Goal: Information Seeking & Learning: Check status

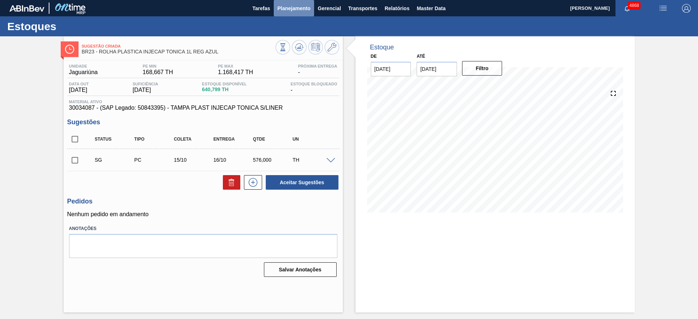
click at [288, 11] on span "Planejamento" at bounding box center [294, 8] width 33 height 9
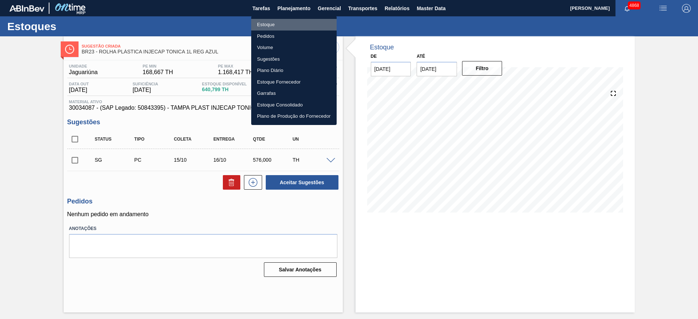
click at [283, 22] on li "Estoque" at bounding box center [293, 25] width 85 height 12
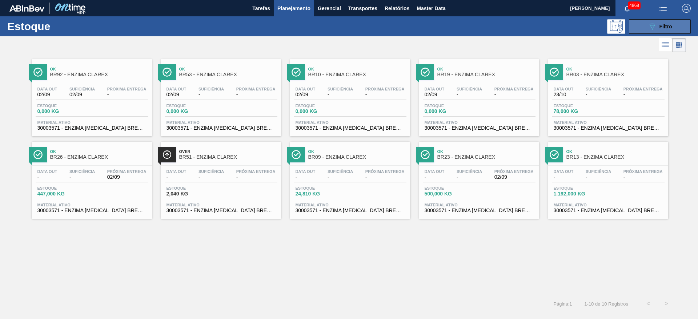
click at [669, 27] on span "Filtro" at bounding box center [666, 27] width 13 height 6
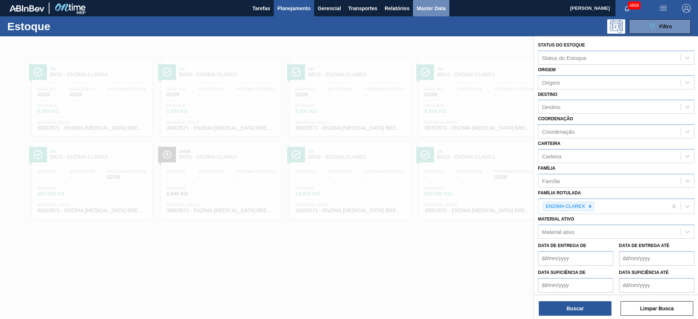
click at [438, 3] on button "Master Data" at bounding box center [431, 8] width 36 height 16
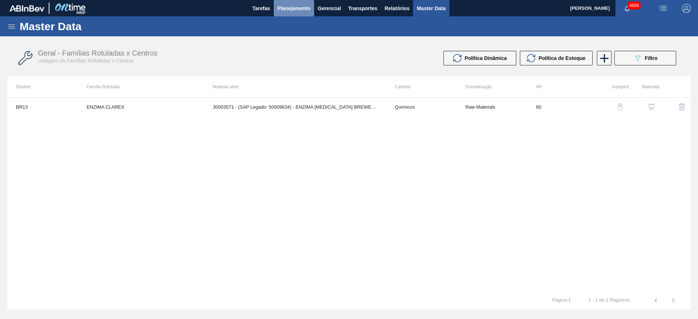
click at [288, 7] on span "Planejamento" at bounding box center [294, 8] width 33 height 9
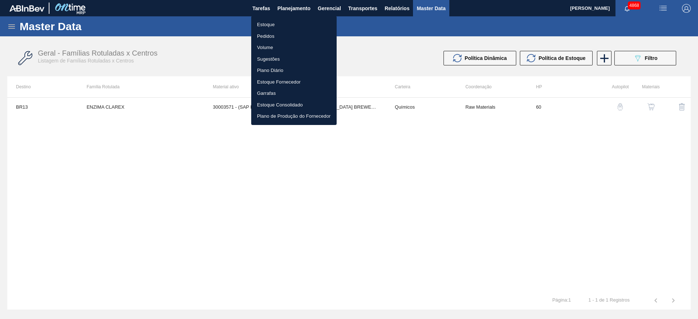
click at [12, 25] on div at bounding box center [349, 159] width 698 height 319
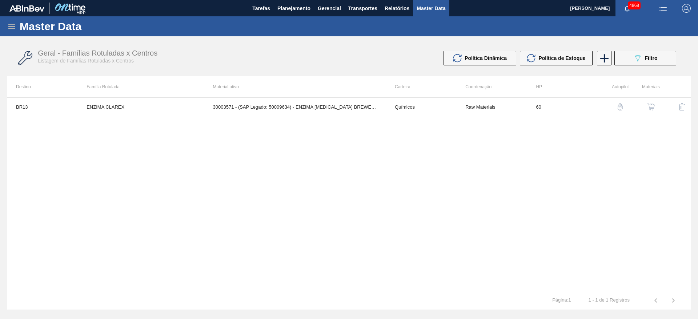
click at [12, 0] on body "Tarefas Planejamento Gerencial Transportes Relatórios Master Data [PERSON_NAME]…" at bounding box center [349, 0] width 698 height 0
click at [12, 25] on icon at bounding box center [11, 26] width 7 height 4
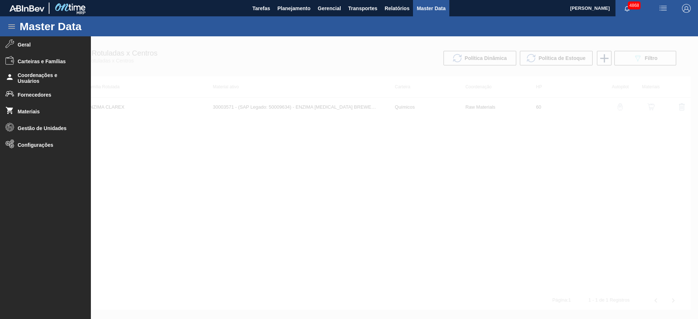
click at [12, 25] on icon at bounding box center [11, 26] width 7 height 4
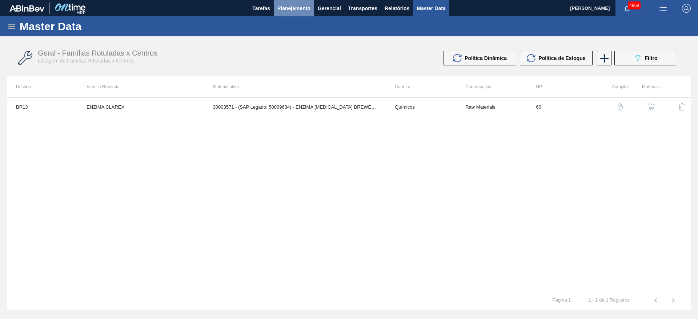
click at [291, 7] on span "Planejamento" at bounding box center [294, 8] width 33 height 9
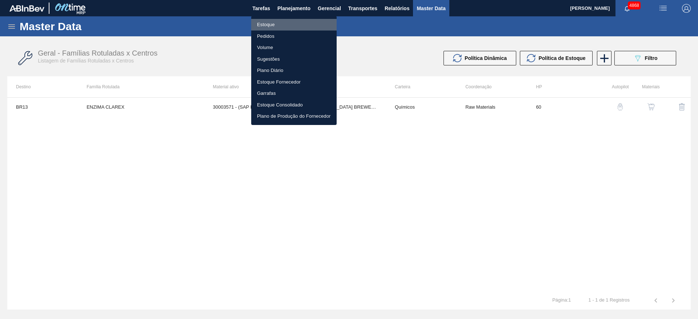
click at [290, 25] on li "Estoque" at bounding box center [293, 25] width 85 height 12
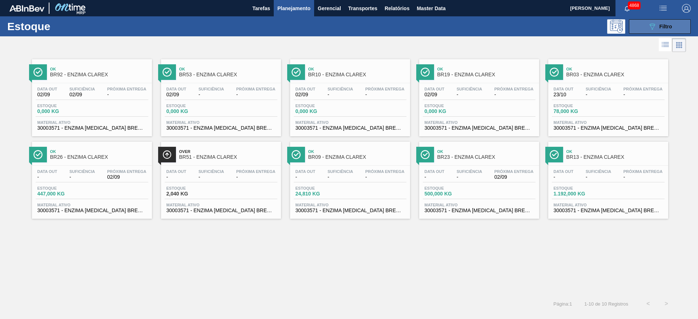
click at [678, 21] on button "089F7B8B-B2A5-4AFE-B5C0-19BA573D28AC Filtro" at bounding box center [660, 26] width 62 height 15
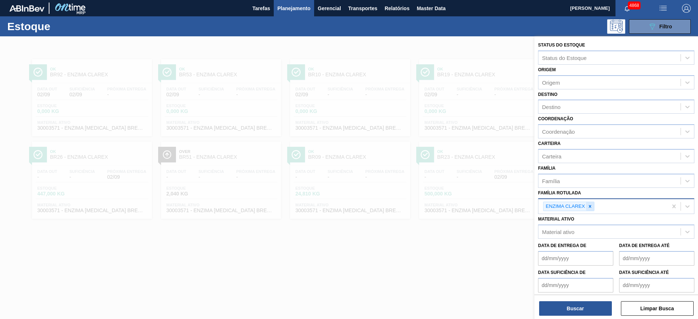
click at [593, 207] on icon at bounding box center [590, 206] width 5 height 5
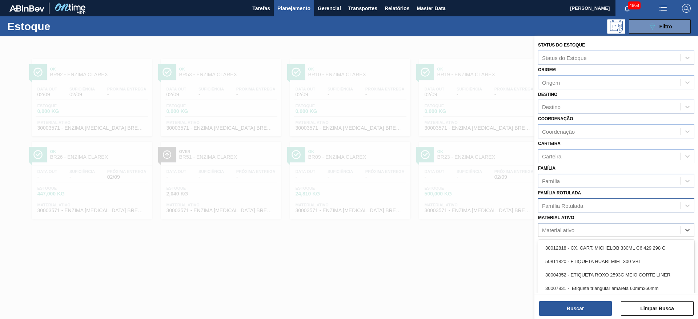
click at [590, 226] on div "Material ativo" at bounding box center [610, 230] width 142 height 11
click at [542, 228] on div "Material ativo" at bounding box center [610, 230] width 142 height 11
paste ativo "CX PAP PATAG IPA 355ML C12 NIV24"
type ativo "CX PAP PATAG IPA 355ML C12 NIV24"
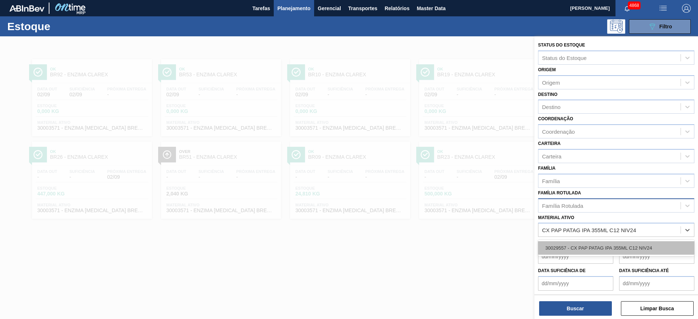
click at [573, 249] on div "30029557 - CX PAP PATAG IPA 355ML C12 NIV24" at bounding box center [616, 247] width 156 height 13
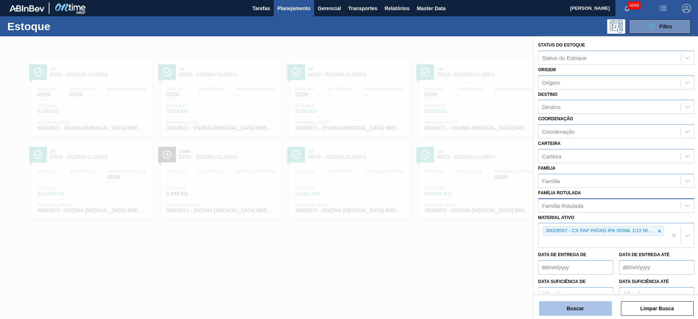
click at [580, 304] on button "Buscar" at bounding box center [575, 309] width 73 height 15
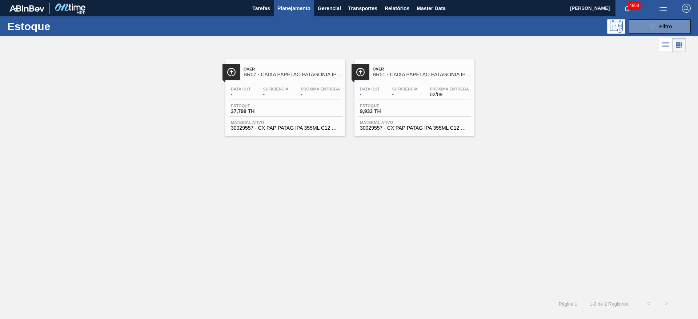
click at [443, 99] on div "Data out - Suficiência - Próxima Entrega 02/09" at bounding box center [414, 93] width 113 height 13
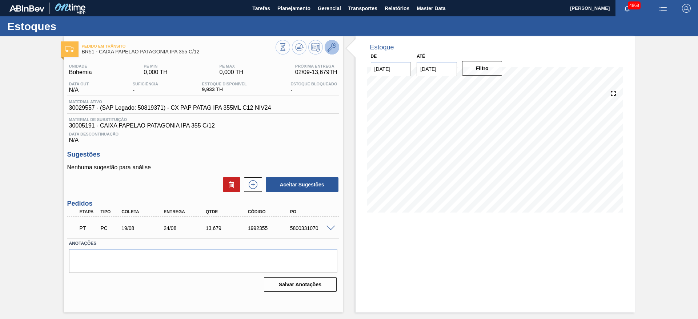
click at [333, 45] on icon at bounding box center [332, 47] width 9 height 9
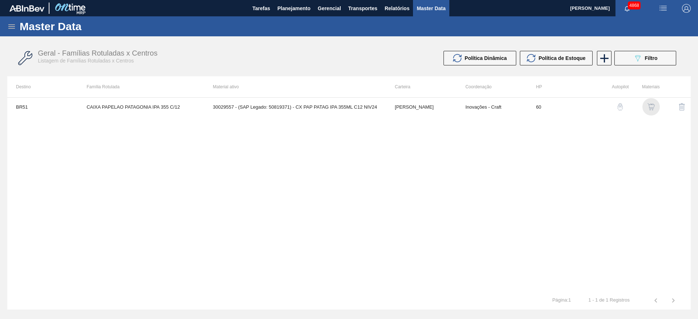
click at [654, 107] on img "button" at bounding box center [651, 106] width 7 height 7
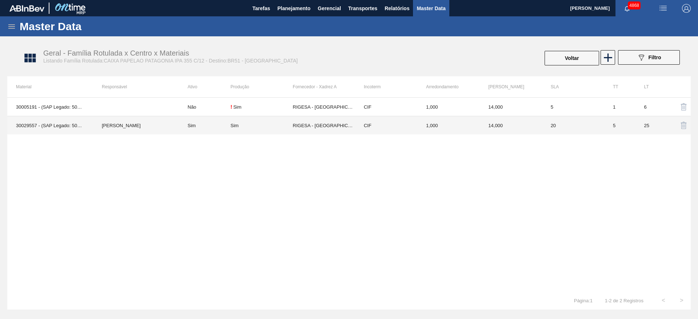
click at [252, 123] on div "Sim" at bounding box center [262, 125] width 62 height 5
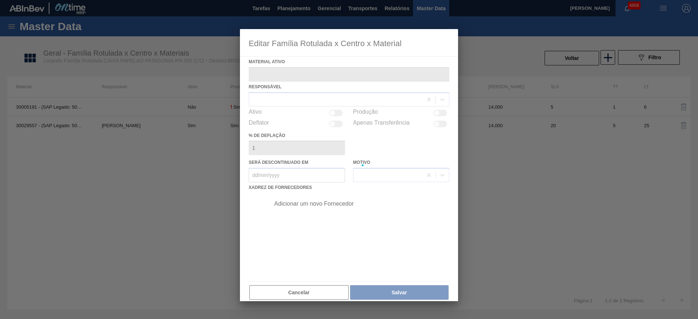
type ativo "30029557 - (SAP Legado: 50819371) - CX PAP PATAG IPA 355ML C12 NIV24"
checkbox input "true"
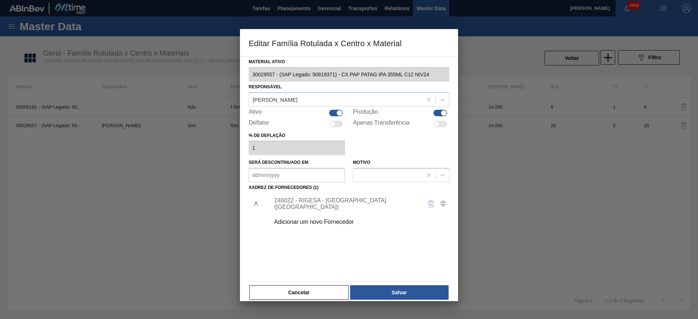
click at [283, 204] on div "246022 - RIGESA - [GEOGRAPHIC_DATA] ([GEOGRAPHIC_DATA])" at bounding box center [345, 203] width 143 height 13
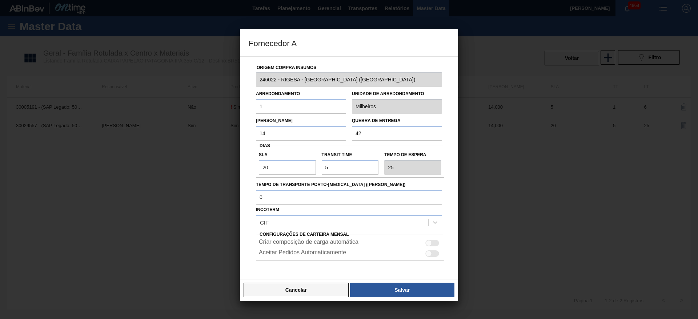
click at [302, 290] on button "Cancelar" at bounding box center [296, 290] width 105 height 15
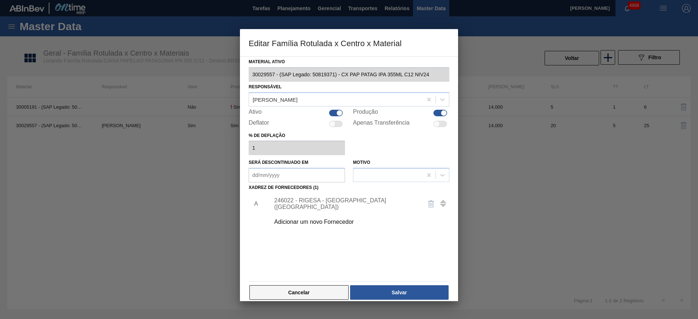
click at [314, 294] on button "Cancelar" at bounding box center [298, 293] width 99 height 15
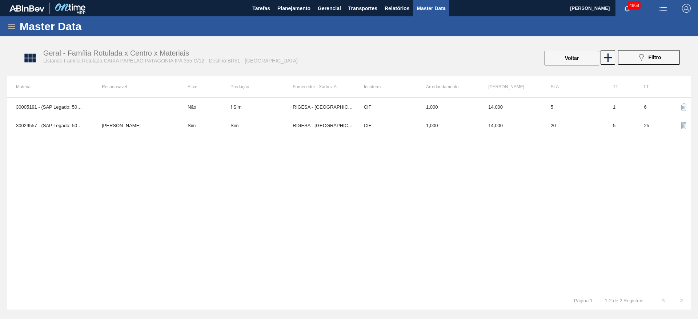
click at [12, 23] on icon at bounding box center [11, 26] width 9 height 9
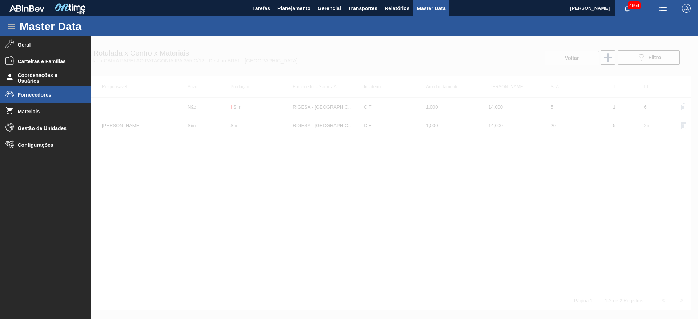
click at [37, 95] on span "Fornecedores" at bounding box center [48, 95] width 60 height 6
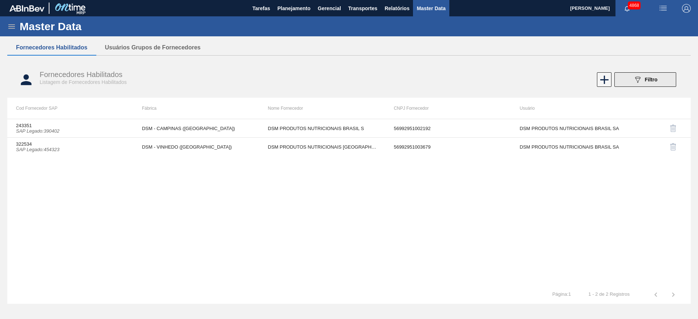
click at [623, 84] on button "089F7B8B-B2A5-4AFE-B5C0-19BA573D28AC Filtro" at bounding box center [646, 79] width 62 height 15
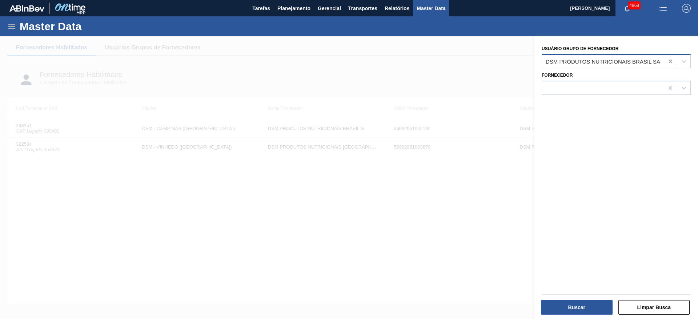
click at [670, 65] on div at bounding box center [670, 61] width 13 height 13
click at [648, 86] on div at bounding box center [603, 88] width 122 height 11
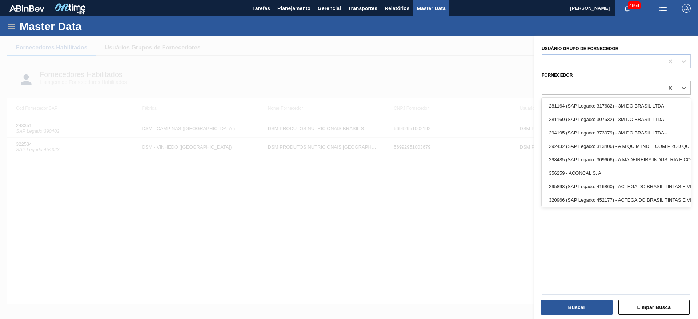
paste input "246022"
type input "246022"
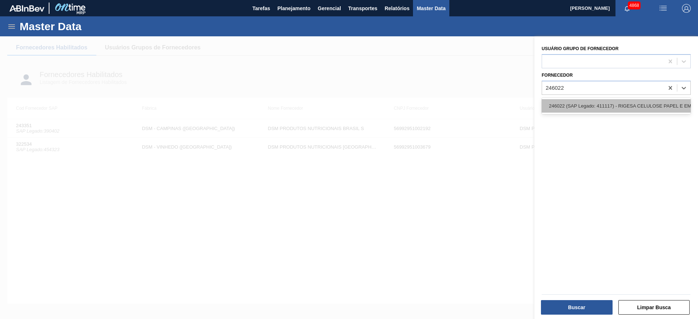
click at [648, 104] on div "246022 (SAP Legado: 411117) - RIGESA CELULOSE PAPEL E EMBALAGENS" at bounding box center [616, 105] width 149 height 13
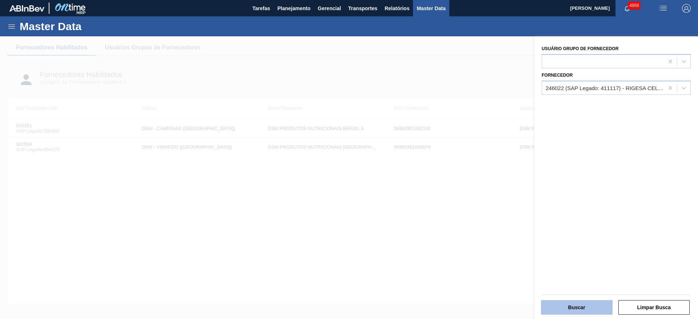
click at [587, 304] on button "Buscar" at bounding box center [577, 307] width 72 height 15
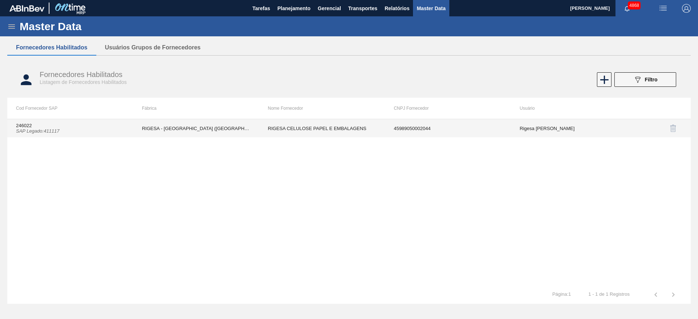
click at [236, 127] on td "RIGESA - [GEOGRAPHIC_DATA] ([GEOGRAPHIC_DATA])" at bounding box center [196, 128] width 126 height 18
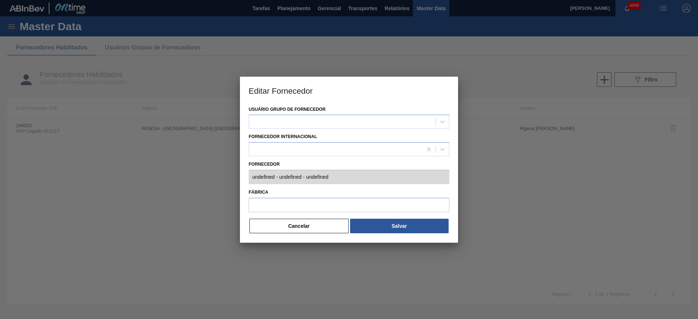
type input "246022 (SAP Legado: 411117) - RIGESA CELULOSE PAPEL E EMBALAGENS - 459890500020…"
type input "RIGESA - [GEOGRAPHIC_DATA] ([GEOGRAPHIC_DATA])"
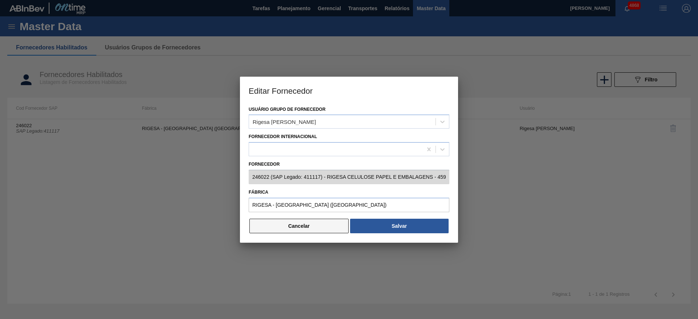
click at [326, 223] on button "Cancelar" at bounding box center [298, 226] width 99 height 15
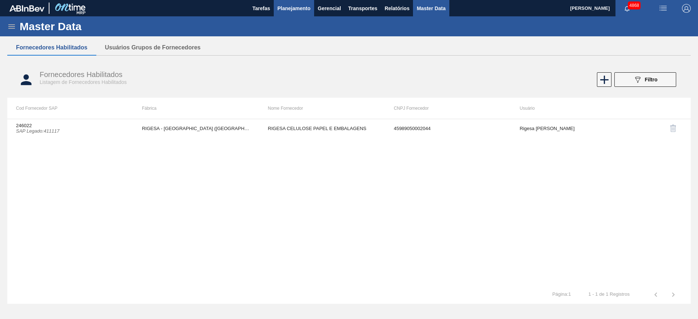
click at [294, 10] on span "Planejamento" at bounding box center [294, 8] width 33 height 9
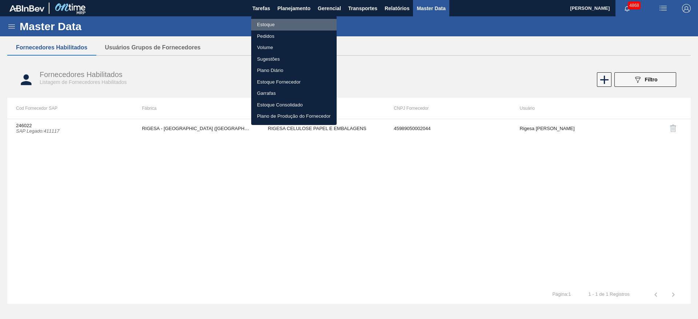
click at [286, 20] on li "Estoque" at bounding box center [293, 25] width 85 height 12
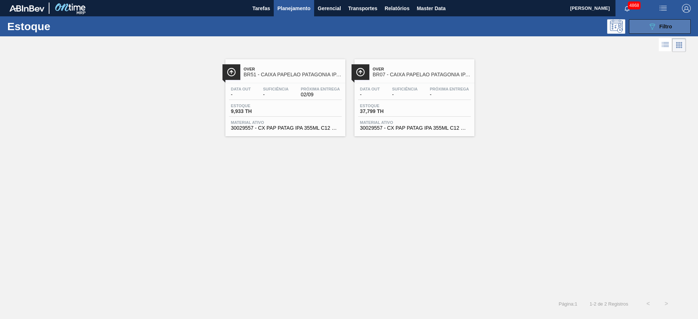
click at [651, 28] on icon "089F7B8B-B2A5-4AFE-B5C0-19BA573D28AC" at bounding box center [652, 26] width 9 height 9
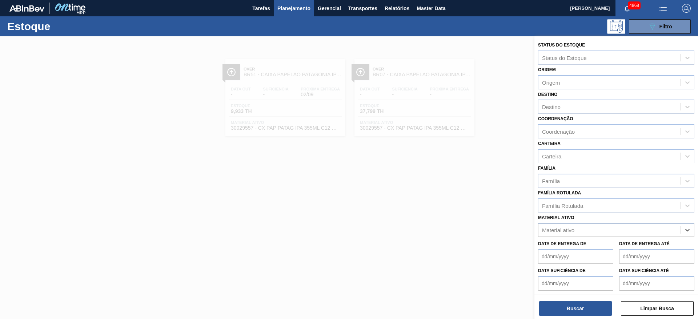
paste ativo "CX PAP GOOSE MIDWAY 355ML C12 N25"
type ativo "CX PAP GOOSE MIDWAY 355ML C12 N25"
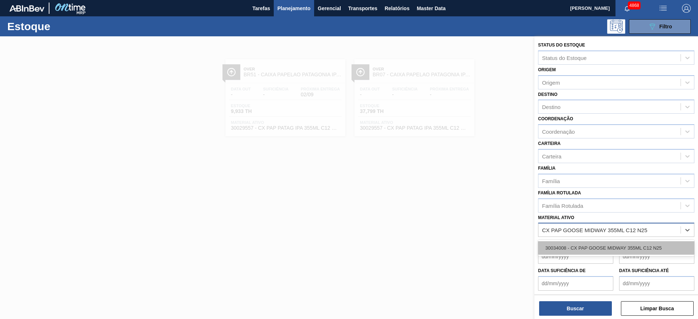
click at [644, 244] on div "30034008 - CX PAP GOOSE MIDWAY 355ML C12 N25" at bounding box center [616, 247] width 156 height 13
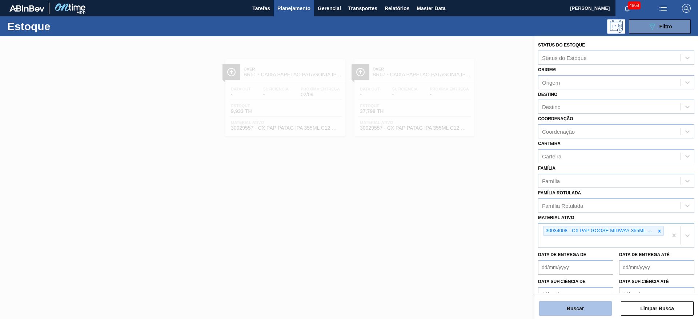
click at [594, 302] on button "Buscar" at bounding box center [575, 309] width 73 height 15
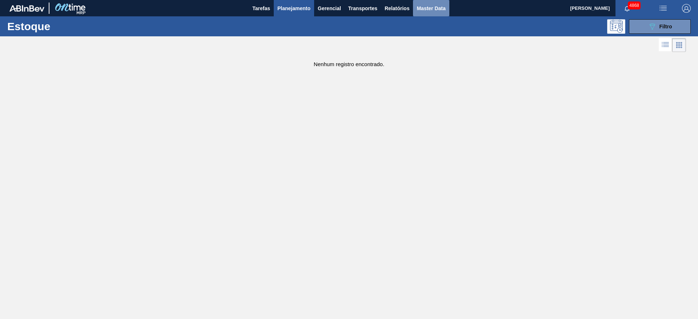
click at [428, 13] on button "Master Data" at bounding box center [431, 8] width 36 height 16
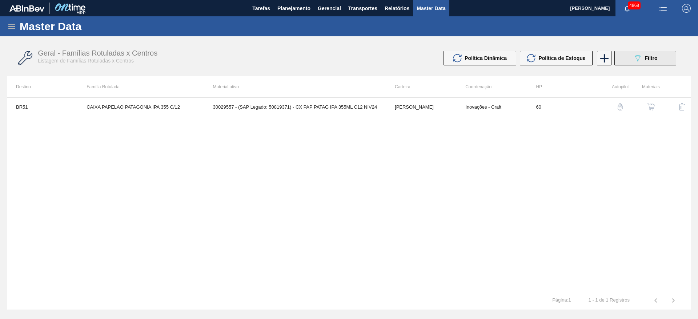
click at [663, 59] on button "089F7B8B-B2A5-4AFE-B5C0-19BA573D28AC Filtro" at bounding box center [646, 58] width 62 height 15
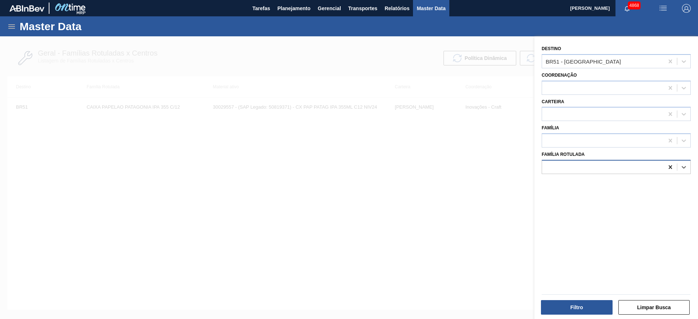
click at [671, 169] on icon at bounding box center [670, 167] width 7 height 7
paste Rotulada "CX PAP GOOSE MIDWAY 355ML C12 N25"
click at [550, 164] on Rotulada "CX PAP GOOSE MIDWAY 355ML C12 N25" at bounding box center [599, 167] width 106 height 6
type Rotulada "CAIXA PAP GOOSE MIDWAY 355ML C12 N25"
click at [661, 168] on div at bounding box center [603, 167] width 122 height 11
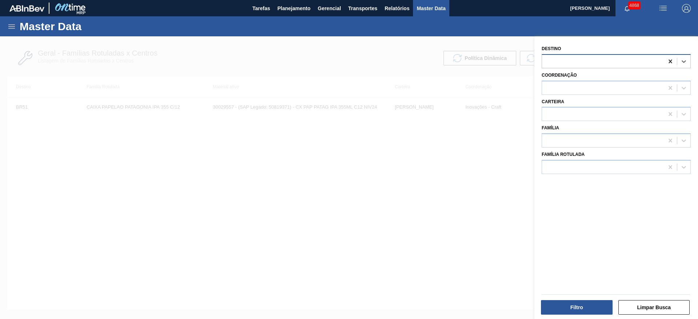
click at [672, 61] on icon at bounding box center [670, 61] width 7 height 7
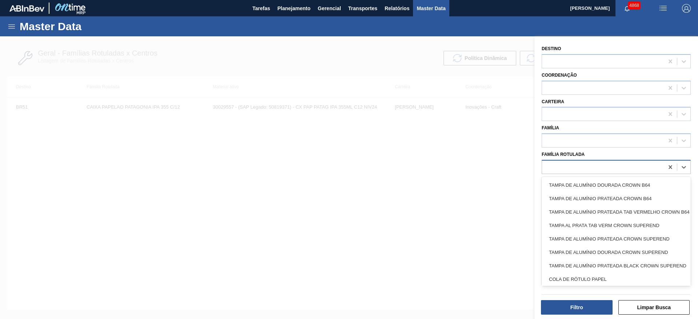
click at [556, 168] on div at bounding box center [603, 167] width 122 height 11
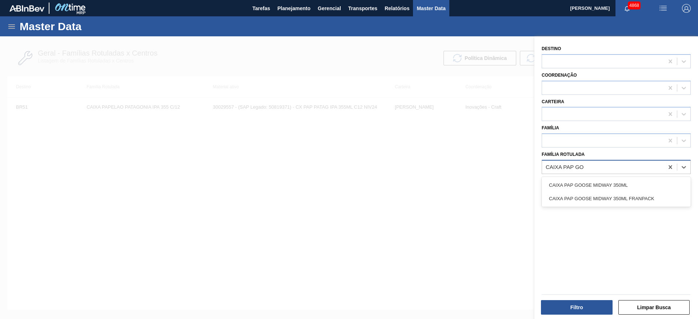
click at [572, 166] on Rotulada "CAIXA PAP GO" at bounding box center [565, 167] width 39 height 6
type Rotulada "CAIXA PAPELÃO GO"
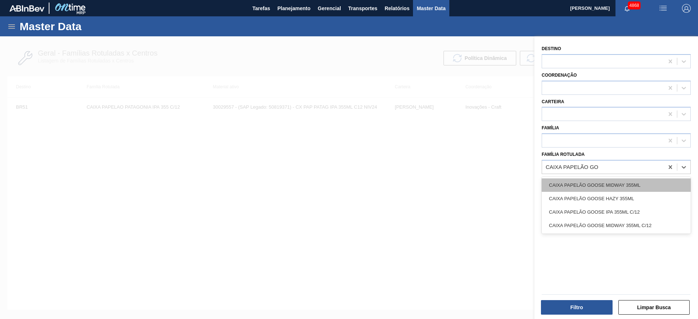
click at [617, 187] on div "CAIXA PAPELÃO GOOSE MIDWAY 355ML" at bounding box center [616, 185] width 149 height 13
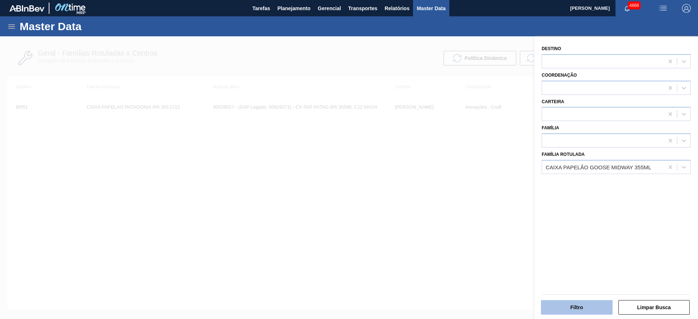
click at [595, 305] on button "Filtro" at bounding box center [577, 307] width 72 height 15
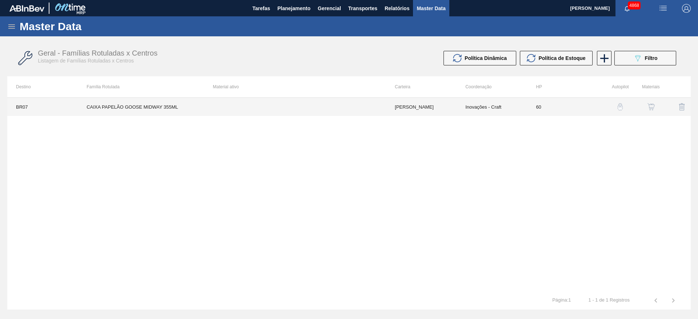
click at [496, 107] on td "Inovações - Craft" at bounding box center [492, 107] width 71 height 18
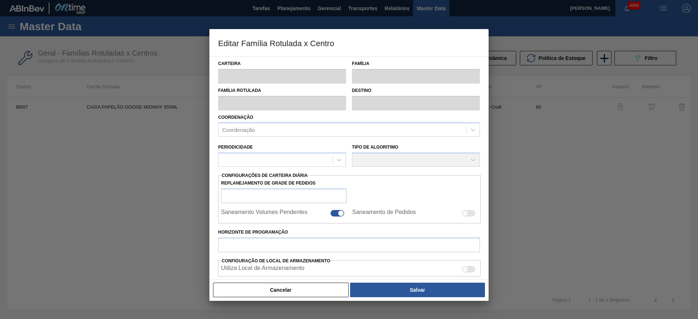
type input "[PERSON_NAME]"
type input "CAIXA PAPELÃO GOOSE MIDWAY 355ML"
type input "BR07 - Macacu"
type input "60"
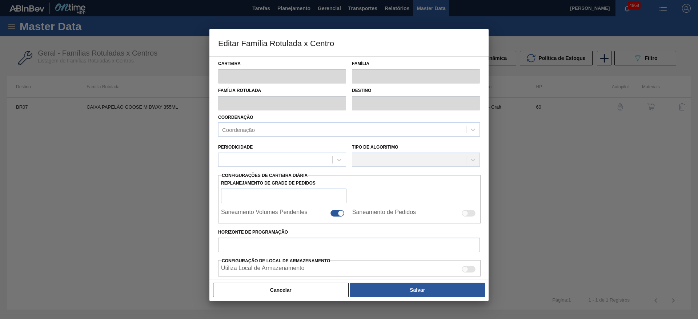
type input "0"
type input "100"
type input "0,000"
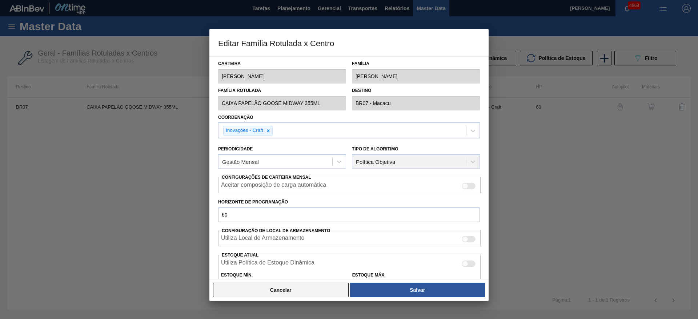
click at [324, 284] on button "Cancelar" at bounding box center [281, 290] width 136 height 15
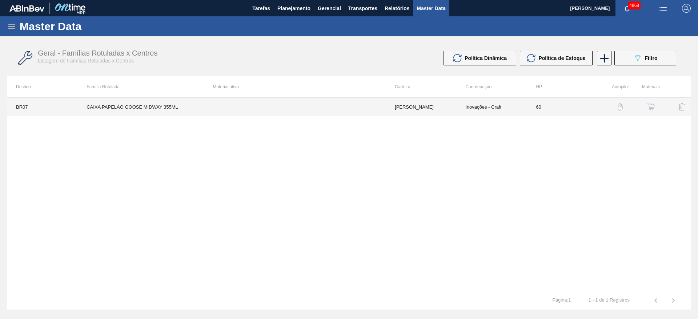
click at [458, 100] on td "Inovações - Craft" at bounding box center [492, 107] width 71 height 18
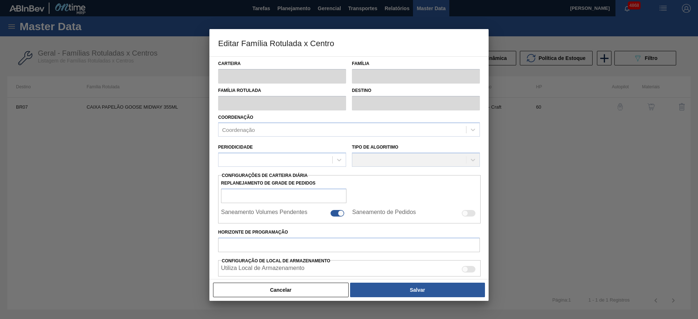
type input "[PERSON_NAME]"
type input "CAIXA PAPELÃO GOOSE MIDWAY 355ML"
type input "BR07 - Macacu"
type input "60"
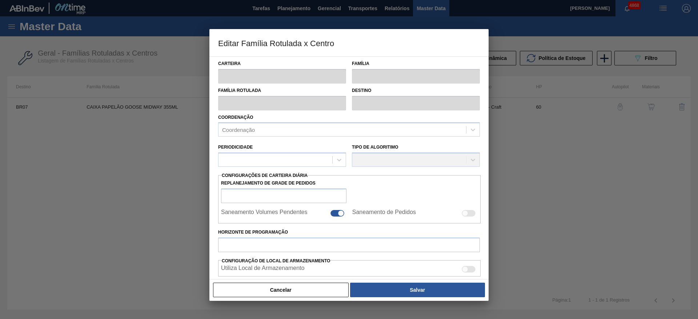
type input "0"
type input "100"
type input "0,000"
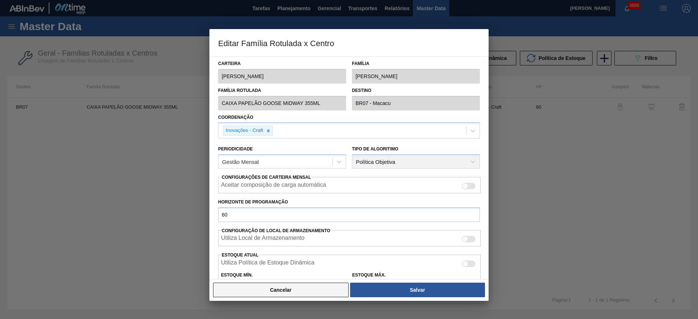
click at [325, 291] on button "Cancelar" at bounding box center [281, 290] width 136 height 15
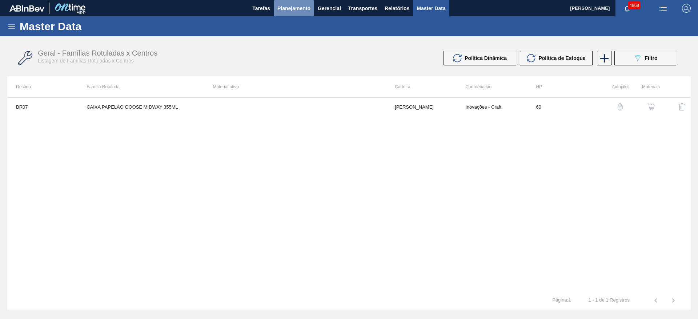
click at [309, 9] on span "Planejamento" at bounding box center [294, 8] width 33 height 9
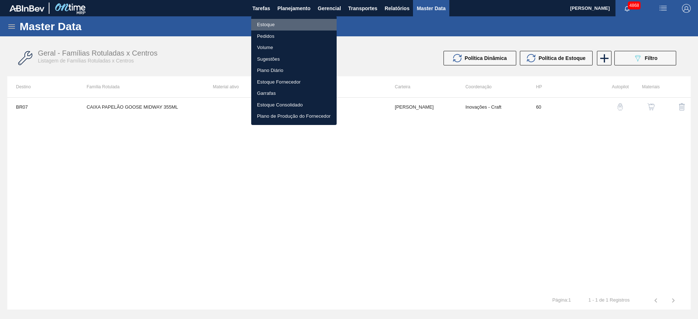
click at [281, 27] on li "Estoque" at bounding box center [293, 25] width 85 height 12
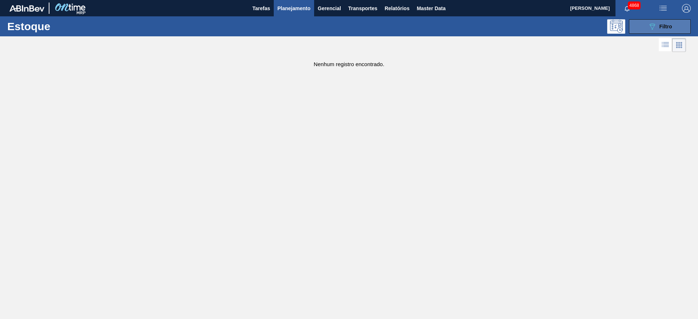
click at [648, 22] on icon "089F7B8B-B2A5-4AFE-B5C0-19BA573D28AC" at bounding box center [652, 26] width 9 height 9
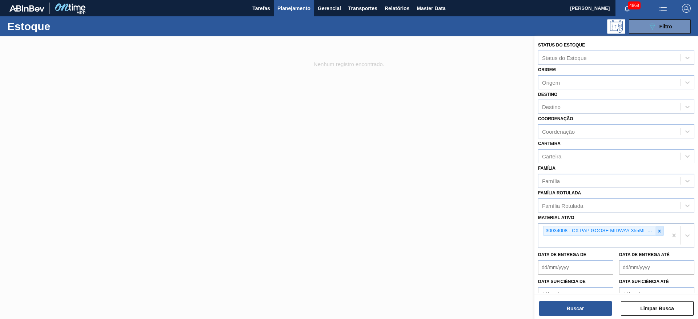
click at [660, 229] on icon at bounding box center [659, 231] width 5 height 5
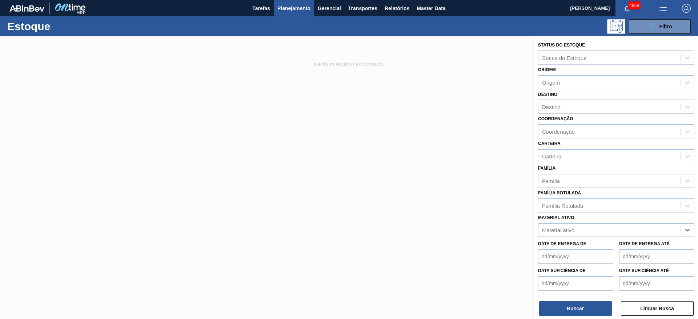
paste ativo "30034008"
type ativo "30034008"
click at [623, 252] on div "30034008 - CX PAP GOOSE MIDWAY 355ML C12 N25" at bounding box center [616, 247] width 156 height 13
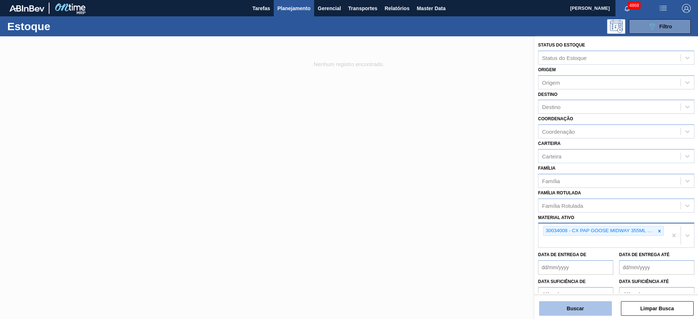
click at [590, 306] on button "Buscar" at bounding box center [575, 309] width 73 height 15
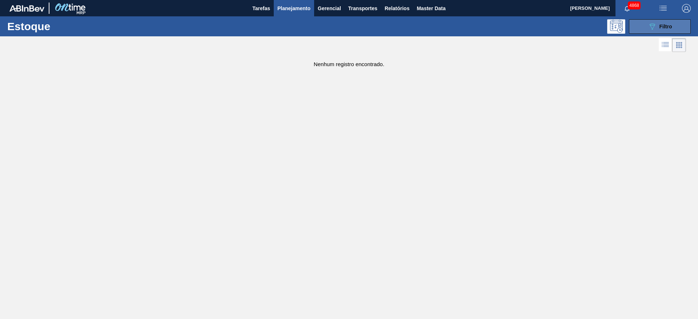
click at [644, 29] on button "089F7B8B-B2A5-4AFE-B5C0-19BA573D28AC Filtro" at bounding box center [660, 26] width 62 height 15
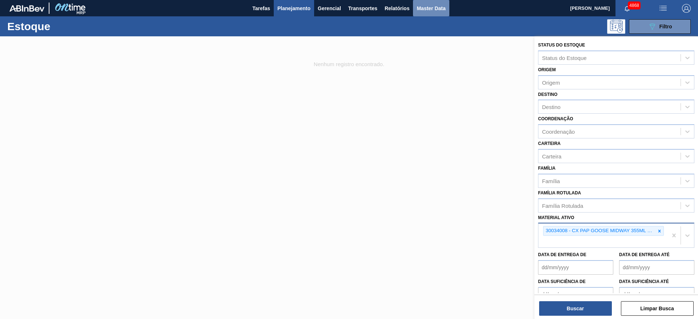
click at [435, 13] on button "Master Data" at bounding box center [431, 8] width 36 height 16
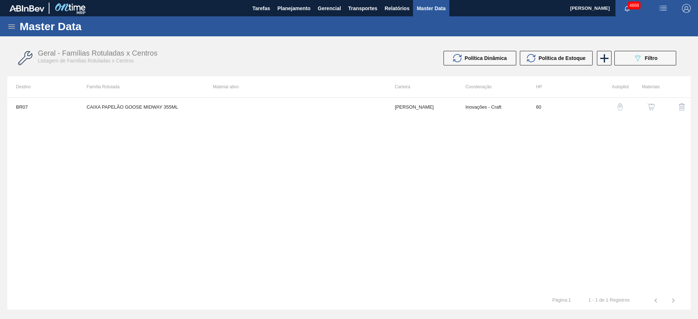
click at [11, 24] on icon at bounding box center [11, 26] width 7 height 4
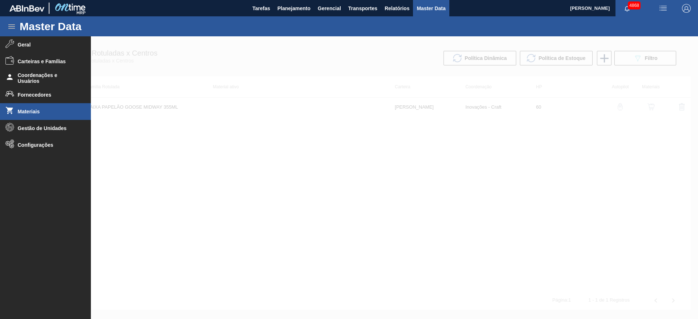
click at [36, 107] on li "Materiais" at bounding box center [45, 111] width 91 height 17
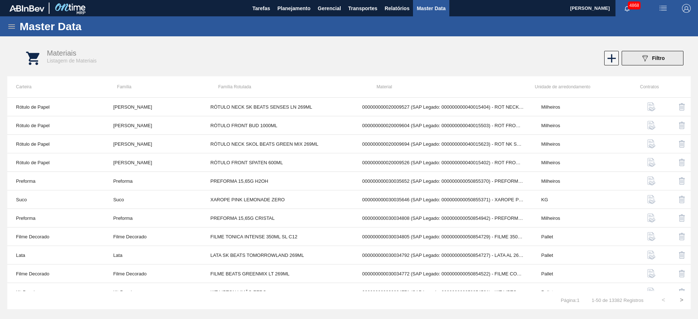
click at [644, 54] on icon "089F7B8B-B2A5-4AFE-B5C0-19BA573D28AC" at bounding box center [645, 58] width 9 height 9
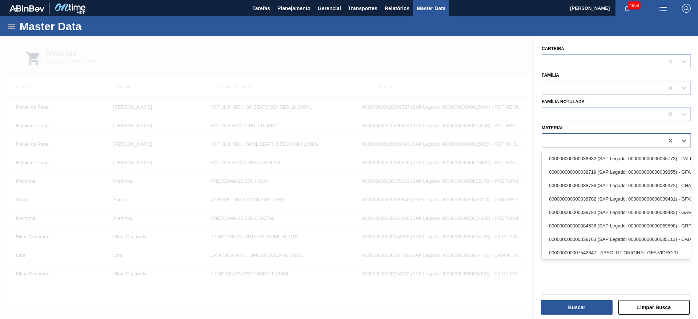
click at [596, 135] on div at bounding box center [616, 140] width 149 height 14
paste input "30034008"
type input "30034008"
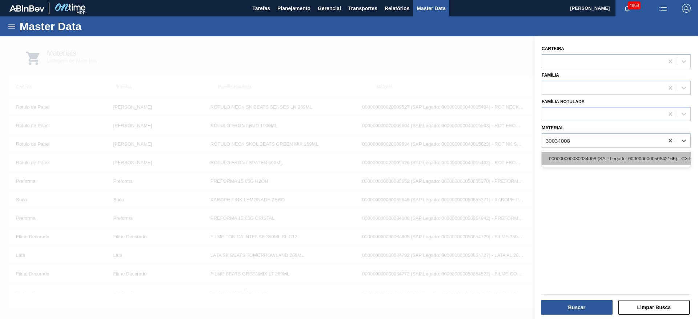
click at [596, 161] on div "000000000030034008 (SAP Legado: 000000000050842166) - CX PAP GOOSE MIDWAY 355ML…" at bounding box center [616, 158] width 149 height 13
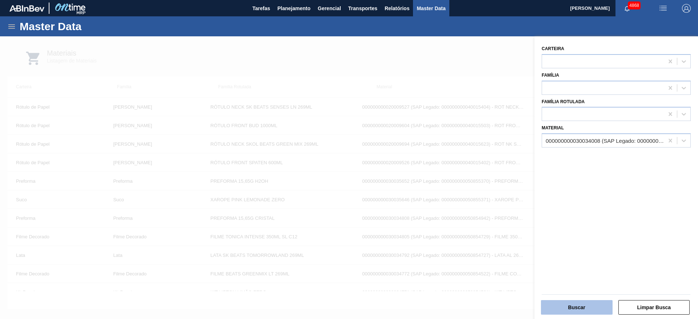
click at [575, 307] on button "Buscar" at bounding box center [577, 307] width 72 height 15
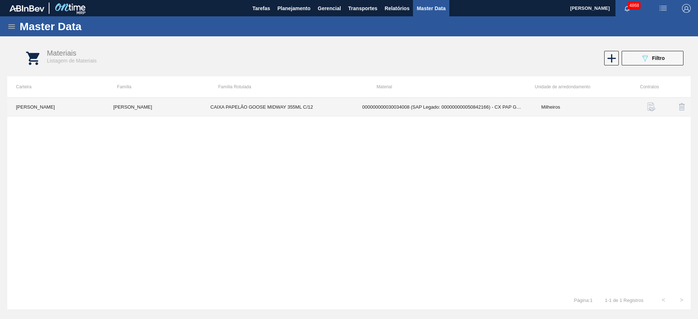
click at [402, 101] on td "000000000030034008 (SAP Legado: 000000000050842166) - CX PAP GOOSE MIDWAY 355ML…" at bounding box center [443, 107] width 179 height 19
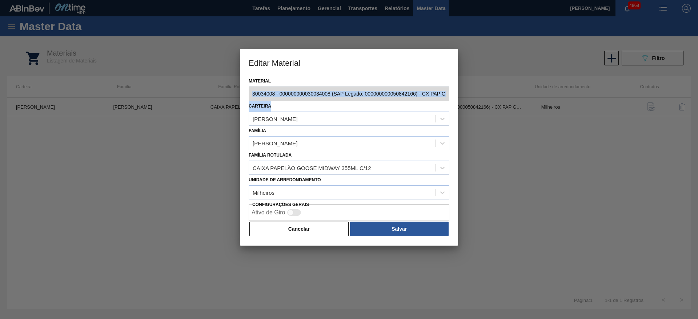
click at [399, 99] on div "Material 30034008 - 000000000030034008 (SAP Legado: 000000000050842166) - CX PA…" at bounding box center [349, 161] width 218 height 170
click at [333, 228] on button "Cancelar" at bounding box center [298, 229] width 99 height 15
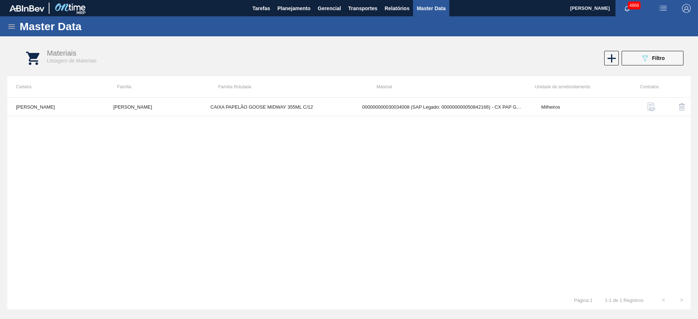
click at [647, 109] on button "button" at bounding box center [651, 106] width 17 height 17
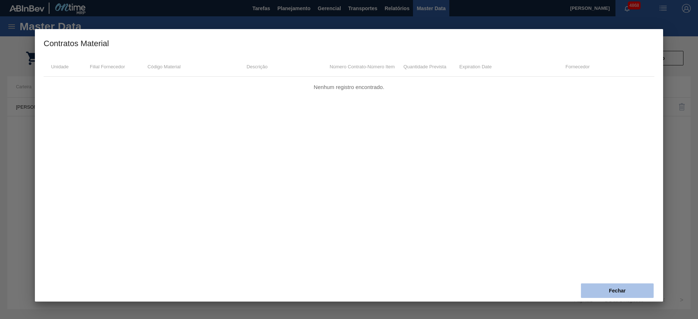
click at [602, 286] on button "Fechar" at bounding box center [617, 291] width 73 height 15
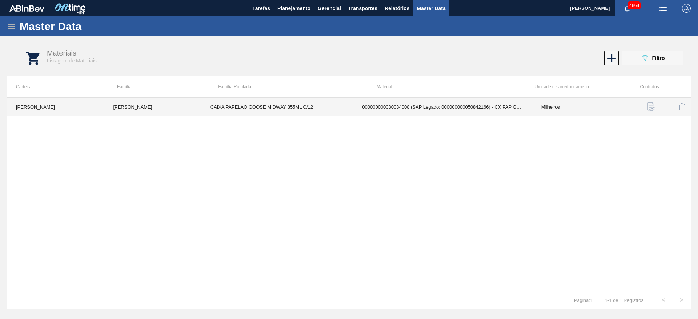
click at [435, 113] on td "000000000030034008 (SAP Legado: 000000000050842166) - CX PAP GOOSE MIDWAY 355ML…" at bounding box center [443, 107] width 179 height 19
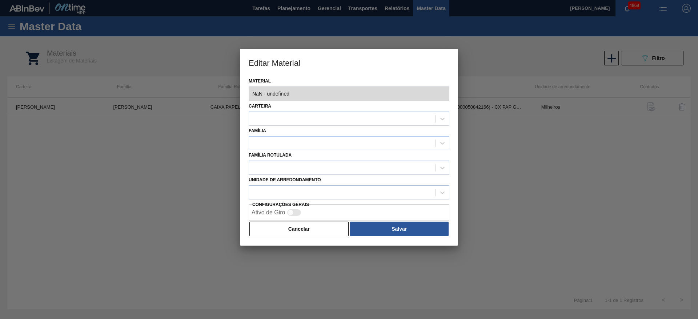
type input "30034008 - 000000000030034008 (SAP Legado: 000000000050842166) - CX PAP GOOSE M…"
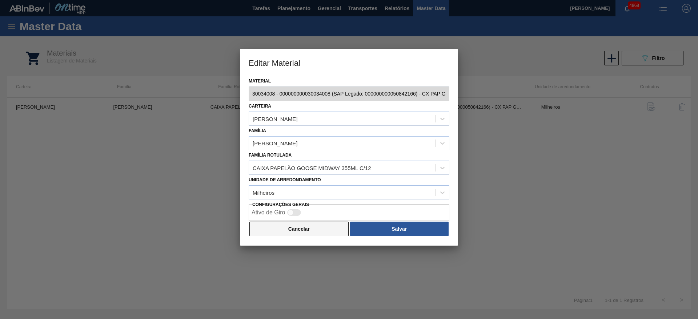
click at [279, 233] on button "Cancelar" at bounding box center [298, 229] width 99 height 15
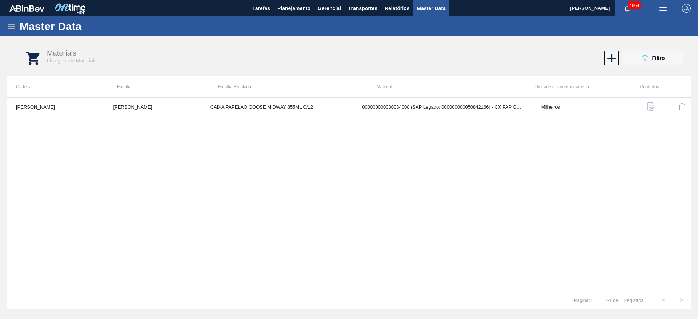
click at [11, 24] on icon at bounding box center [11, 26] width 7 height 4
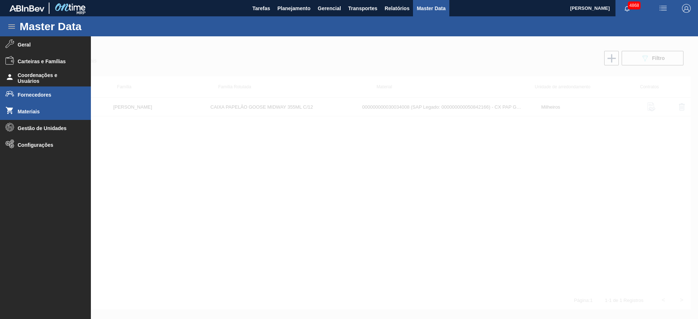
click at [21, 90] on li "Fornecedores" at bounding box center [45, 95] width 91 height 17
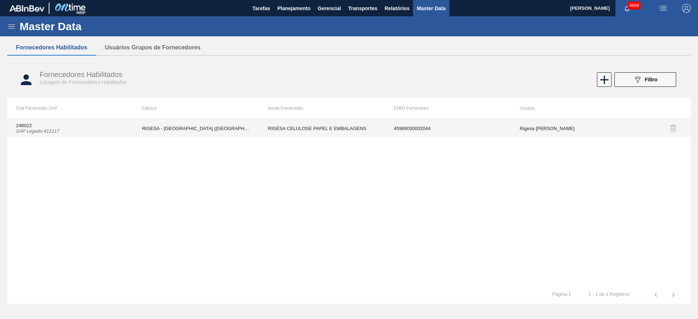
click at [15, 132] on td "246022 SAP Legado : 411117" at bounding box center [70, 128] width 126 height 18
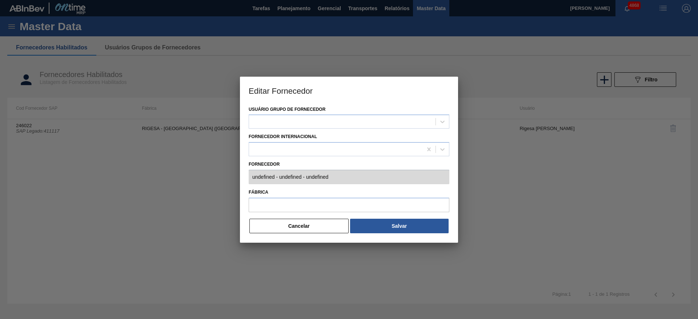
type input "246022 (SAP Legado: 411117) - RIGESA CELULOSE PAPEL E EMBALAGENS - 459890500020…"
type input "RIGESA - [GEOGRAPHIC_DATA] ([GEOGRAPHIC_DATA])"
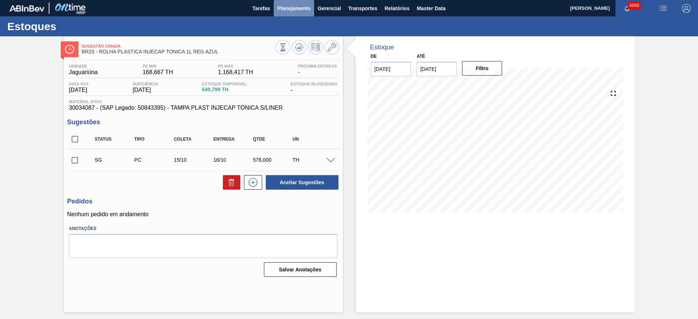
click at [304, 12] on span "Planejamento" at bounding box center [294, 8] width 33 height 9
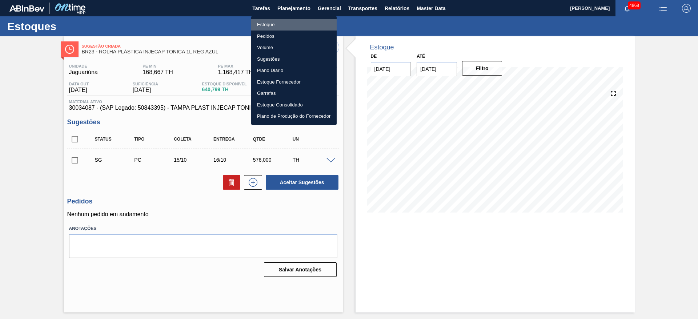
click at [291, 20] on li "Estoque" at bounding box center [293, 25] width 85 height 12
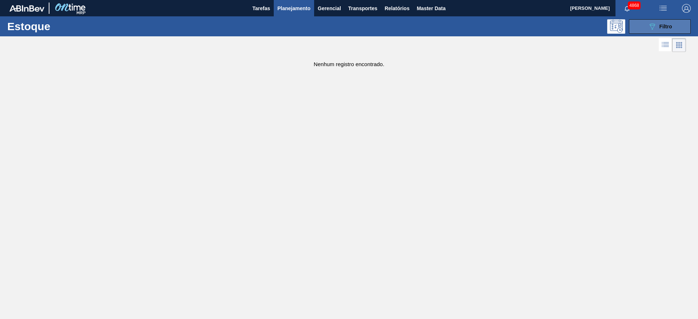
click at [663, 25] on span "Filtro" at bounding box center [666, 27] width 13 height 6
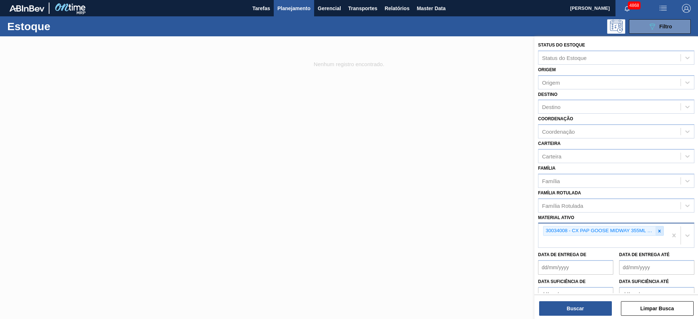
click at [660, 231] on icon at bounding box center [659, 231] width 5 height 5
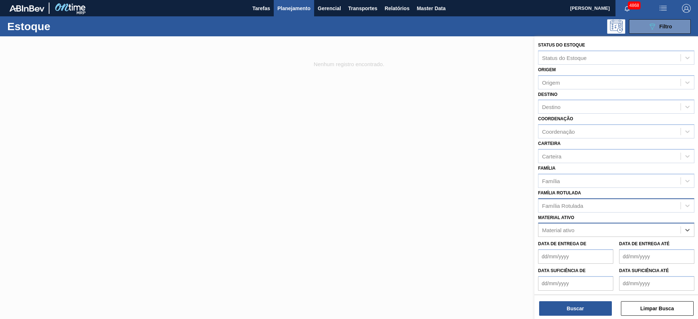
click at [649, 207] on div "Família Rotulada" at bounding box center [610, 205] width 142 height 11
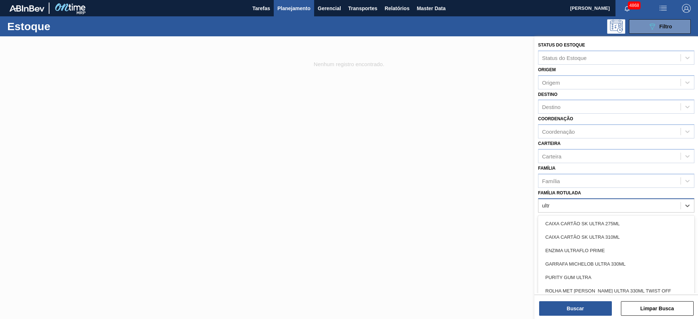
type Rotulada "ultra"
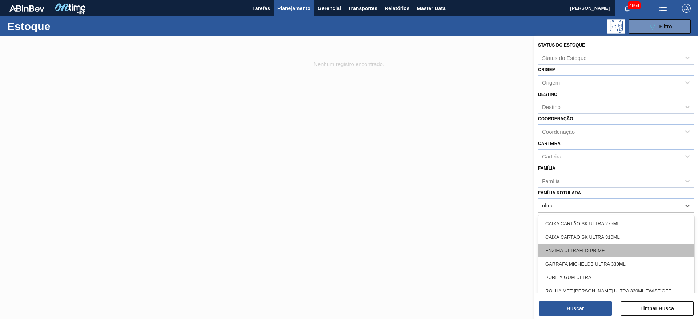
click at [629, 254] on div "ENZIMA ULTRAFLO PRIME" at bounding box center [616, 250] width 156 height 13
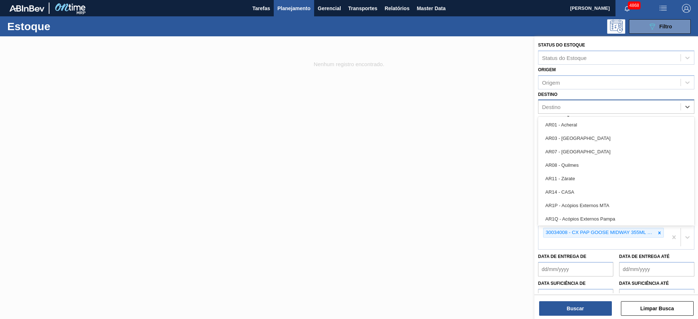
click at [584, 104] on div "Destino" at bounding box center [610, 107] width 142 height 11
type input "jac"
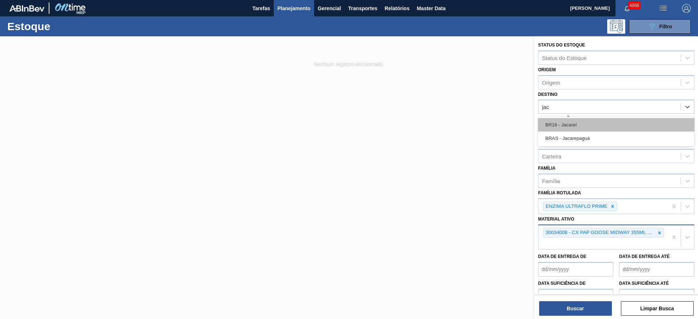
click at [590, 122] on div "BR16 - Jacareí" at bounding box center [616, 124] width 156 height 13
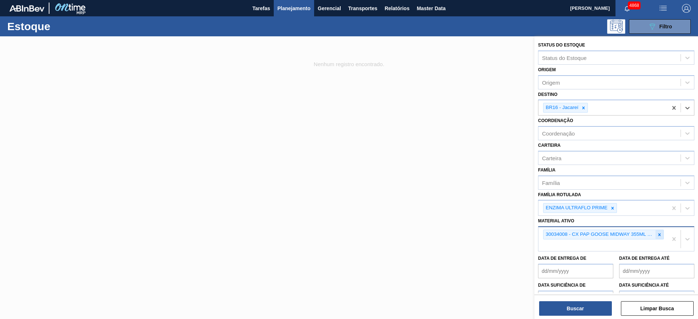
click at [660, 235] on icon at bounding box center [659, 234] width 5 height 5
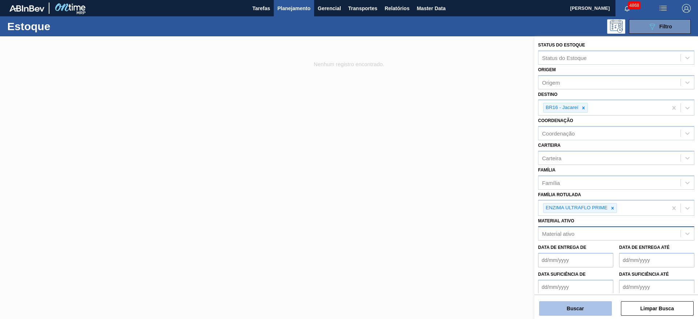
click at [564, 306] on button "Buscar" at bounding box center [575, 309] width 73 height 15
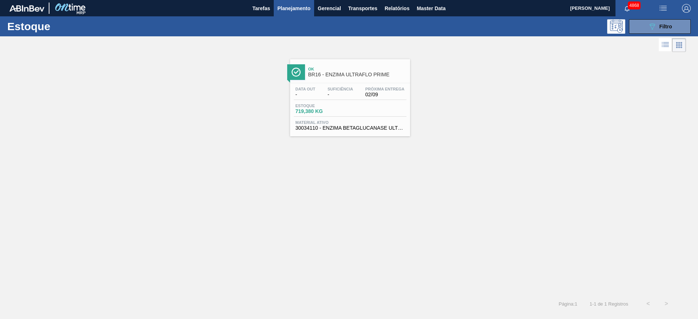
click at [351, 129] on span "30034110 - ENZIMA BETAGLUCANASE ULTRAFLO PRIME" at bounding box center [350, 127] width 109 height 5
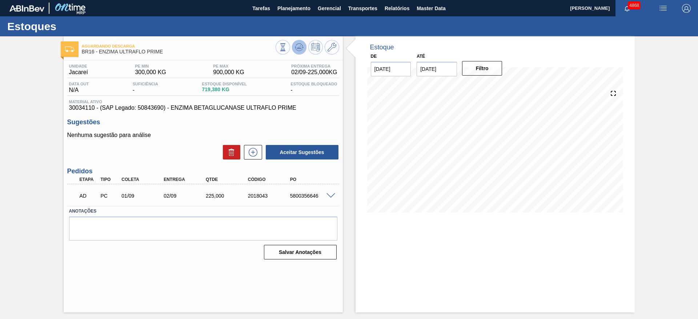
click at [301, 48] on icon at bounding box center [299, 47] width 9 height 9
